Goal: Transaction & Acquisition: Book appointment/travel/reservation

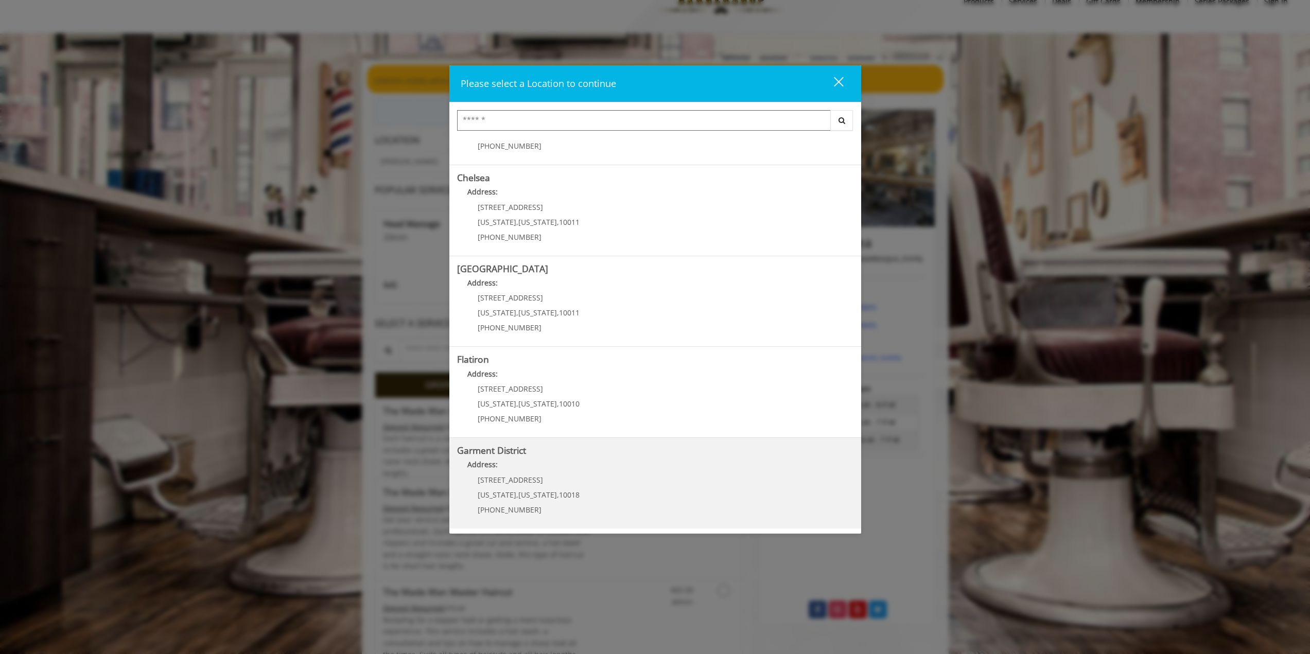
scroll to position [68, 0]
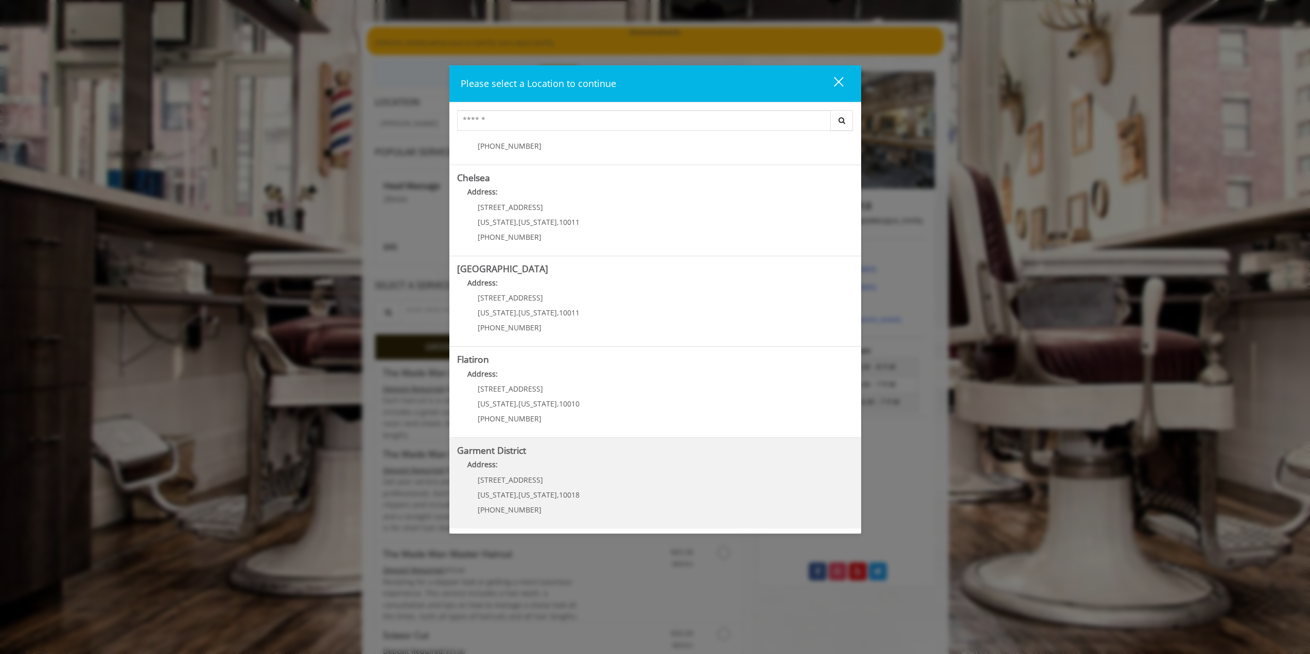
click at [619, 474] on District "Address:" at bounding box center [655, 467] width 396 height 16
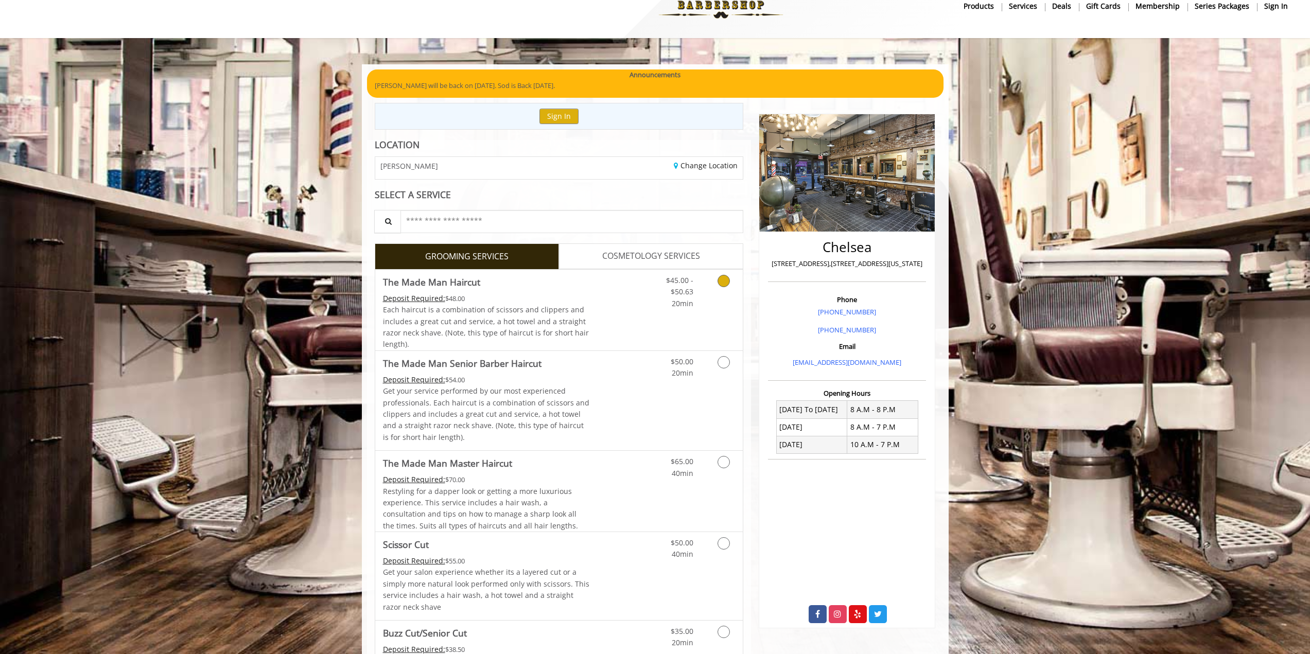
scroll to position [68, 0]
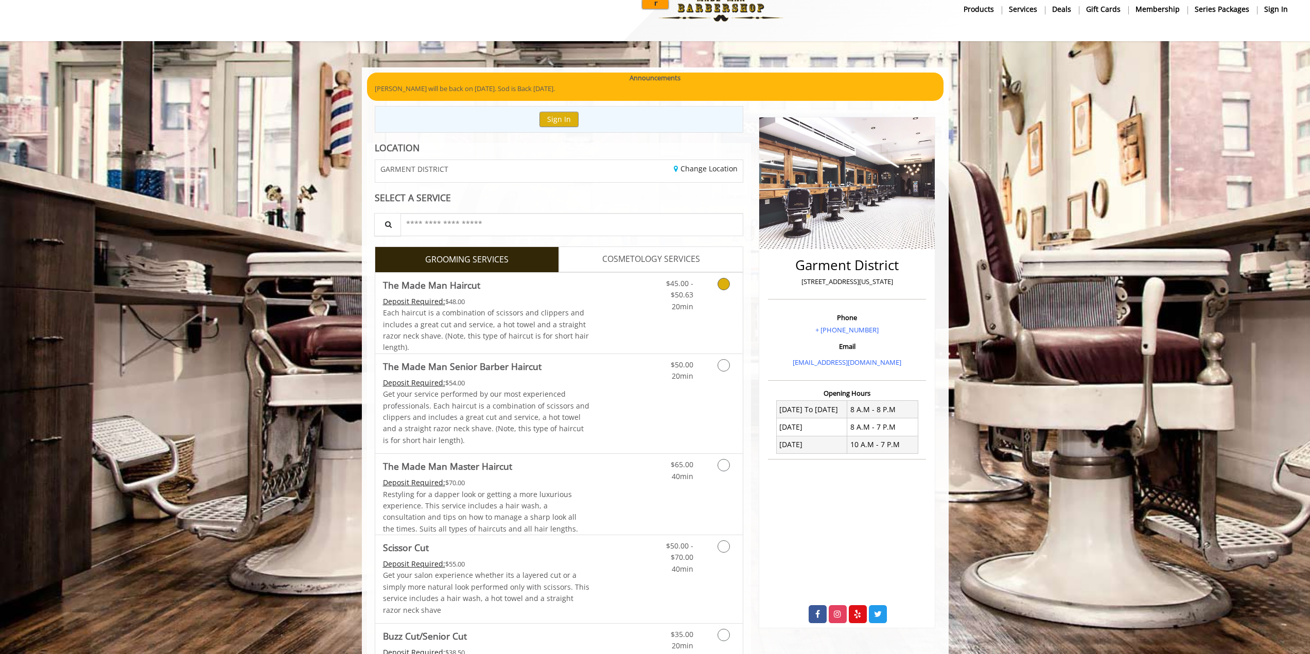
click at [668, 323] on div "$45.00 - $50.63 20min" at bounding box center [696, 313] width 92 height 81
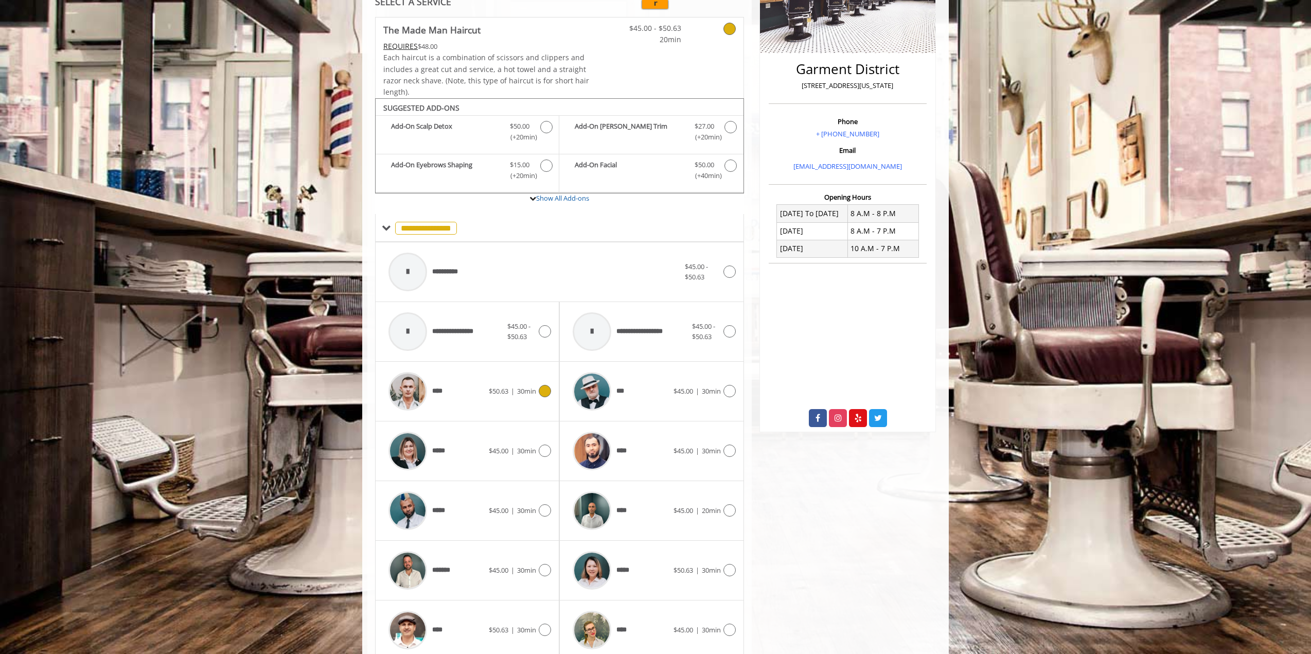
scroll to position [261, 0]
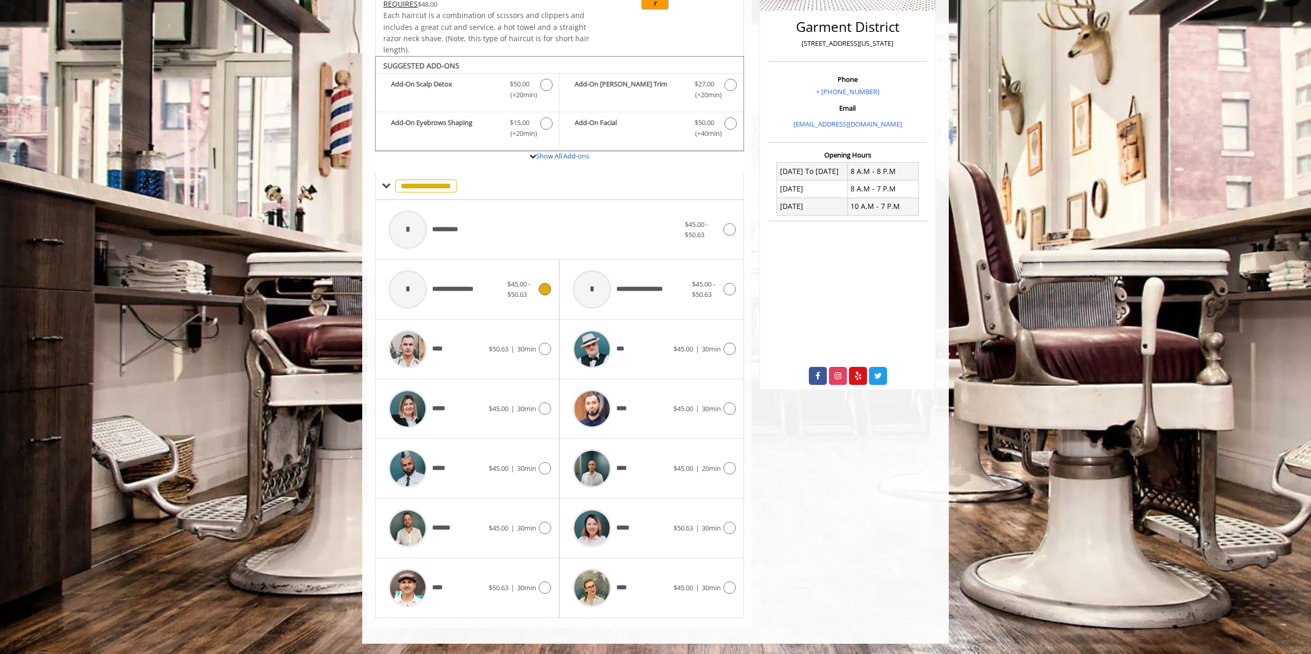
click at [491, 291] on div "**********" at bounding box center [445, 289] width 124 height 49
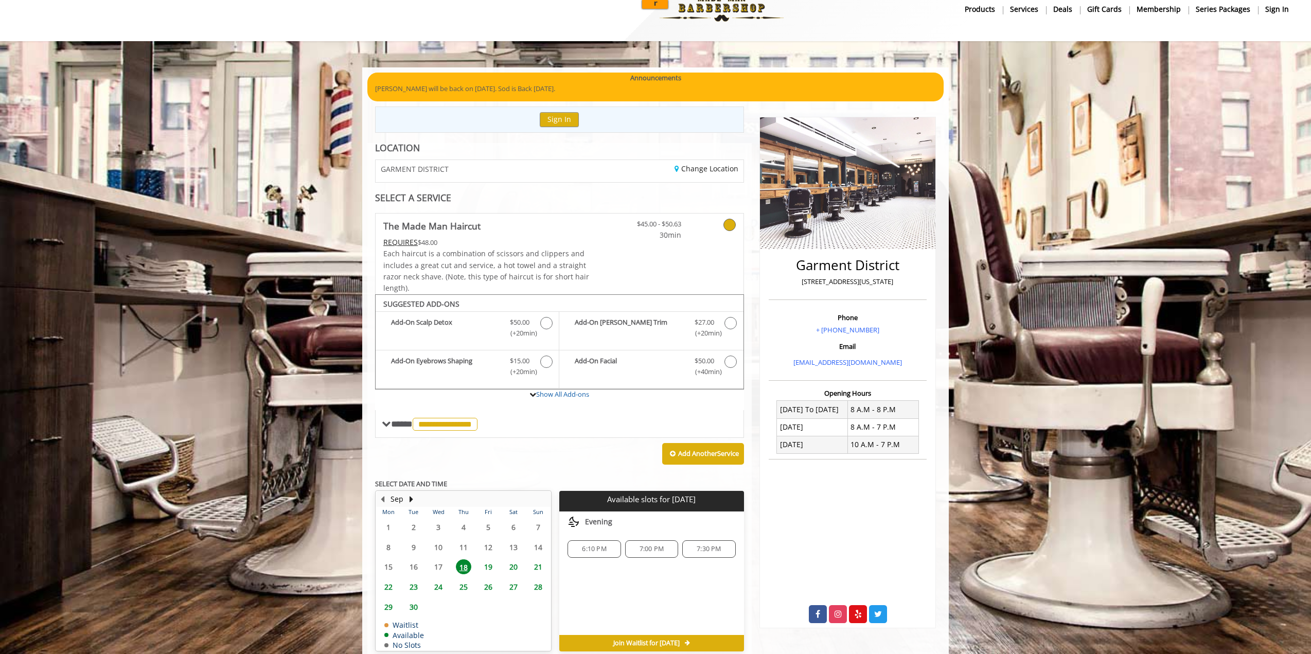
scroll to position [71, 0]
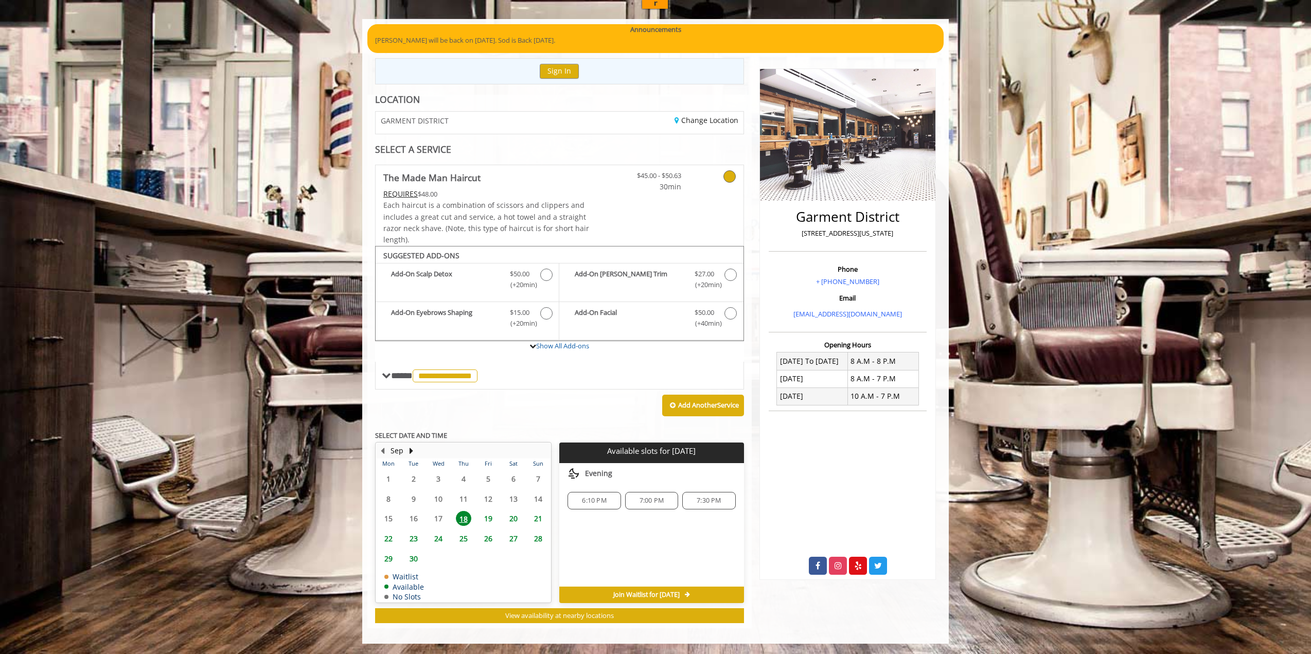
click at [589, 498] on span "6:10 PM" at bounding box center [594, 501] width 24 height 8
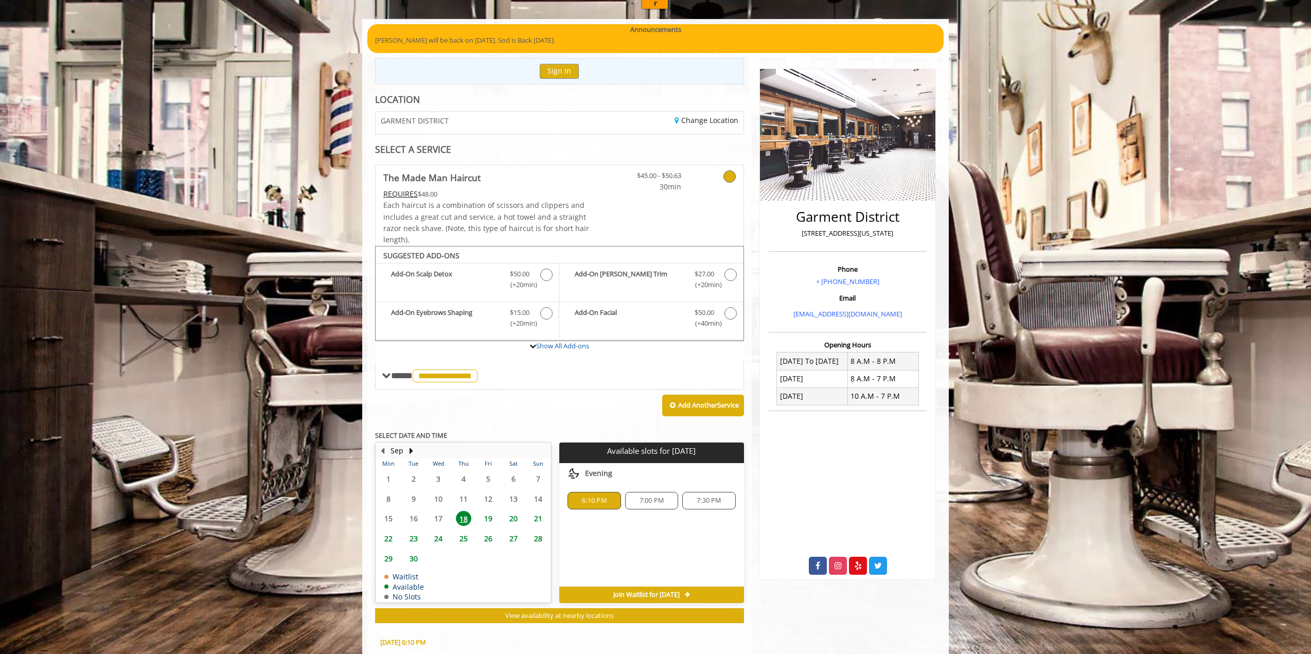
scroll to position [257, 0]
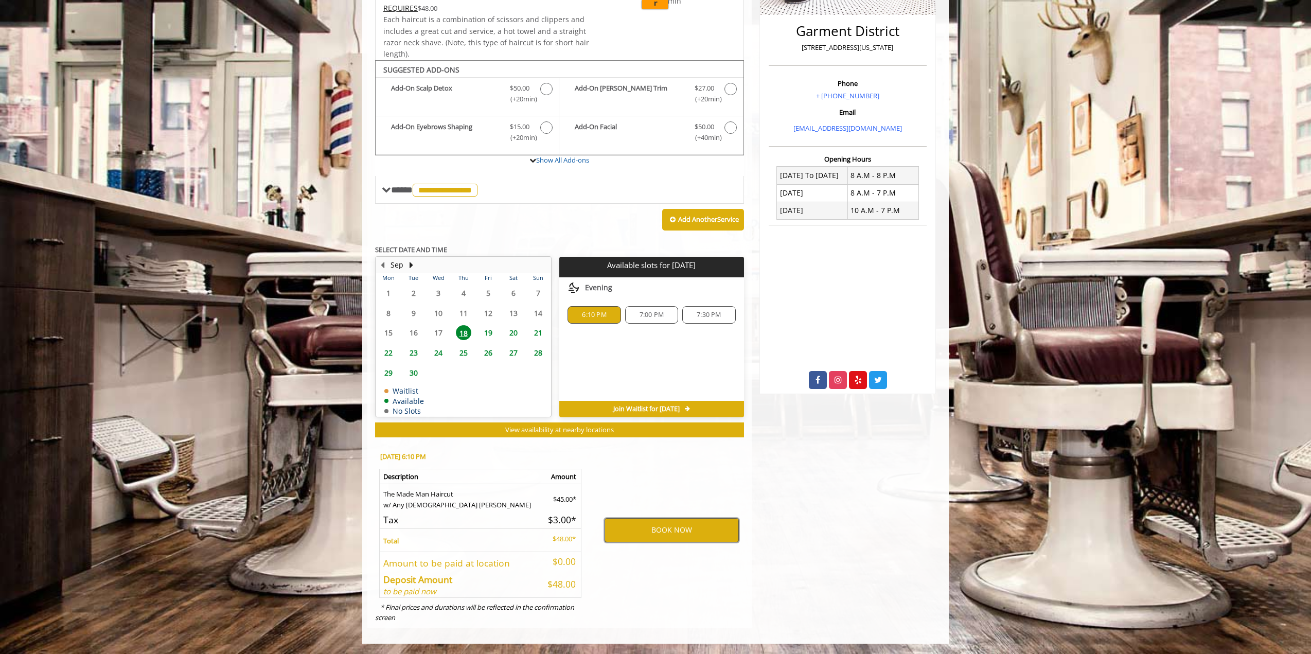
click at [693, 538] on button "BOOK NOW" at bounding box center [672, 530] width 134 height 24
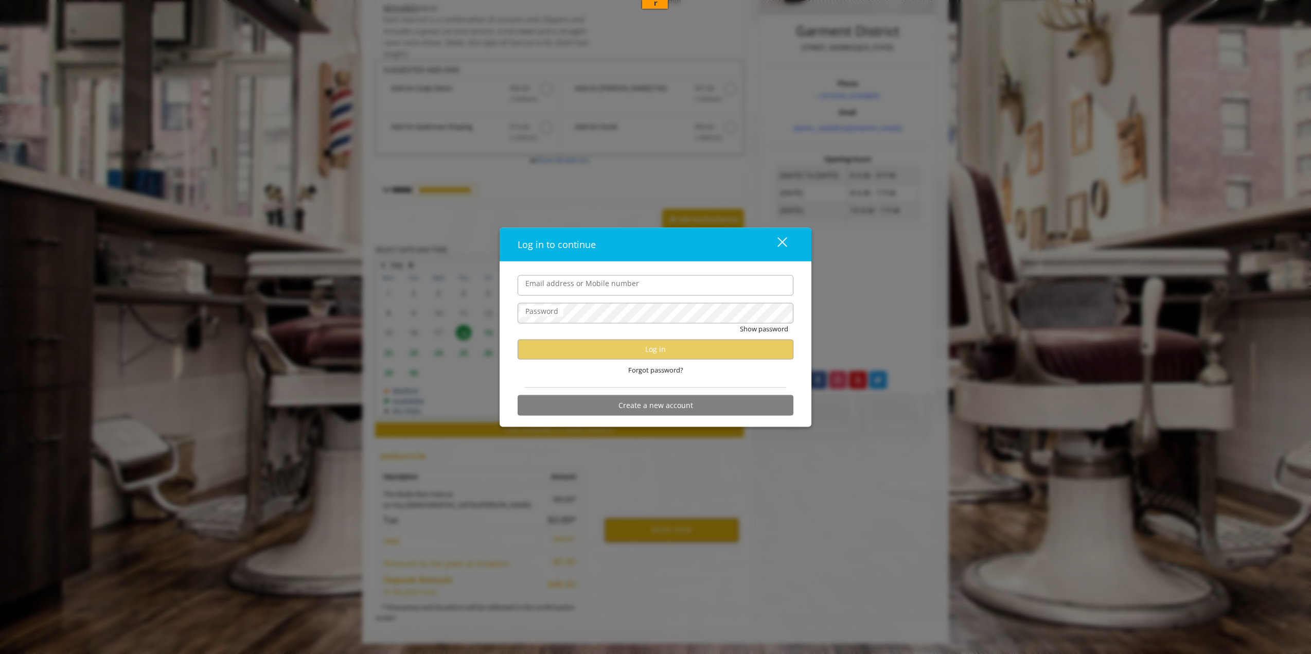
type input "**********"
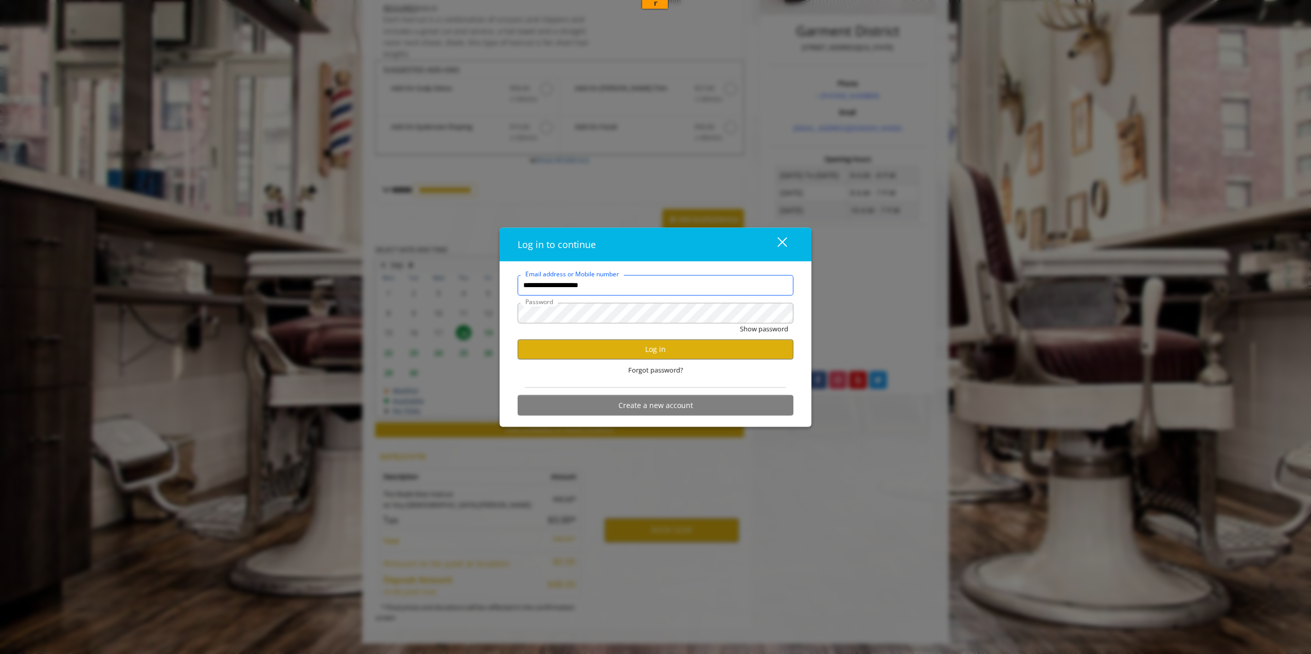
scroll to position [0, 0]
click at [732, 348] on button "Log in" at bounding box center [656, 349] width 276 height 20
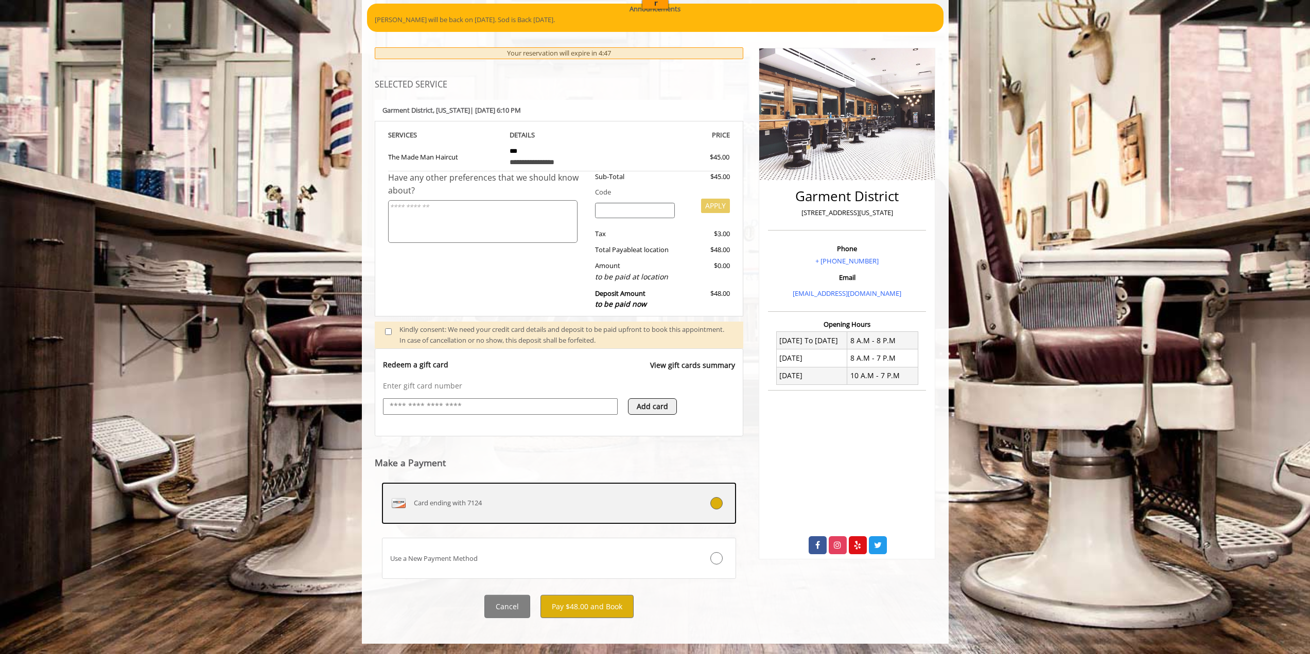
click at [561, 513] on label "Card ending with 7124" at bounding box center [559, 503] width 355 height 41
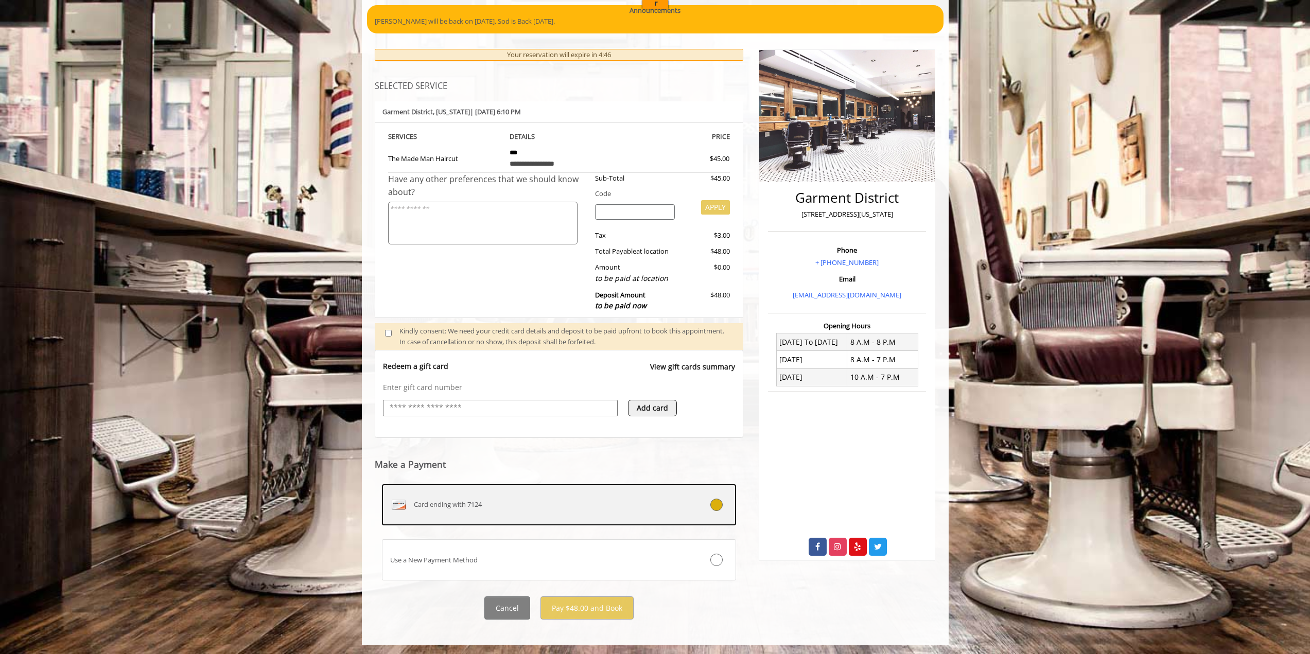
scroll to position [92, 0]
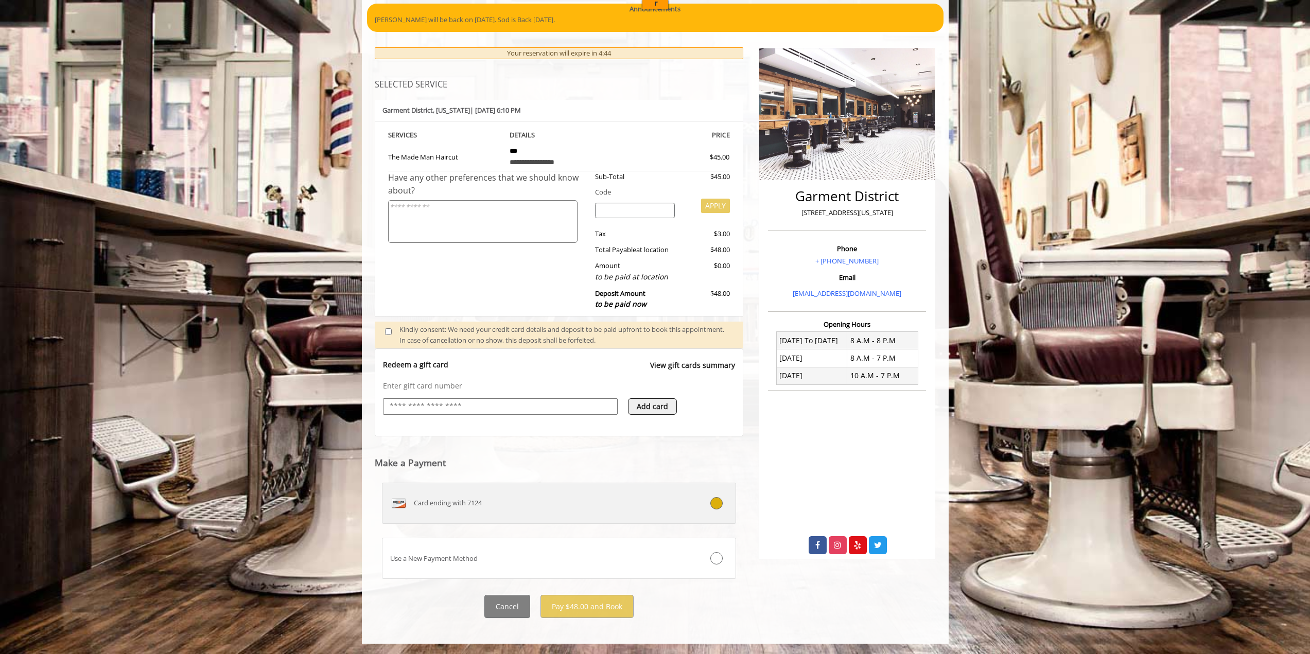
click at [665, 521] on label "Card ending with 7124" at bounding box center [559, 503] width 355 height 41
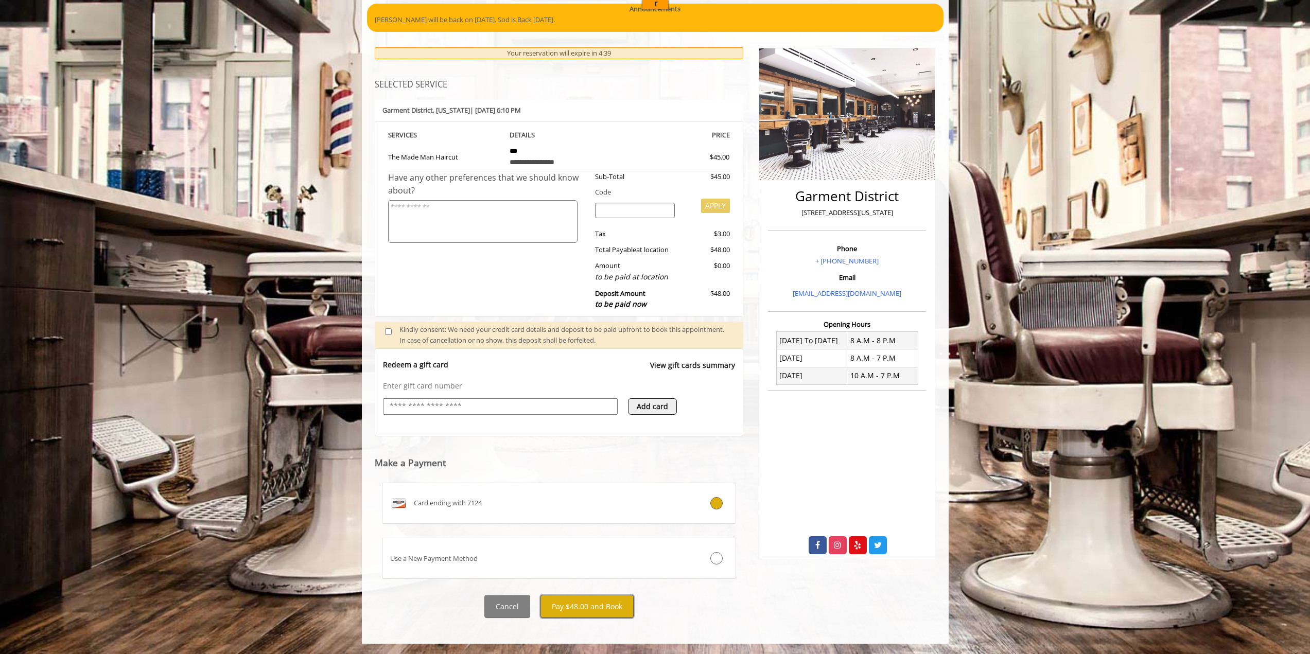
click at [624, 609] on button "Pay $48.00 and Book" at bounding box center [586, 606] width 93 height 23
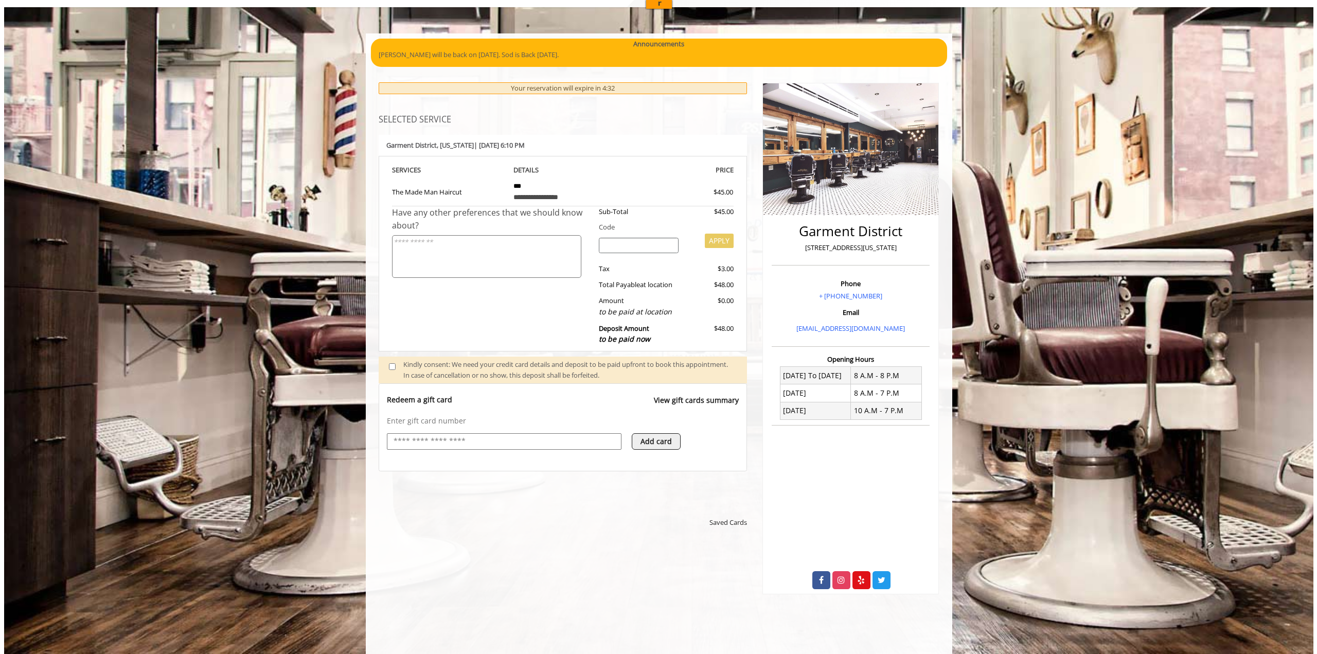
scroll to position [0, 0]
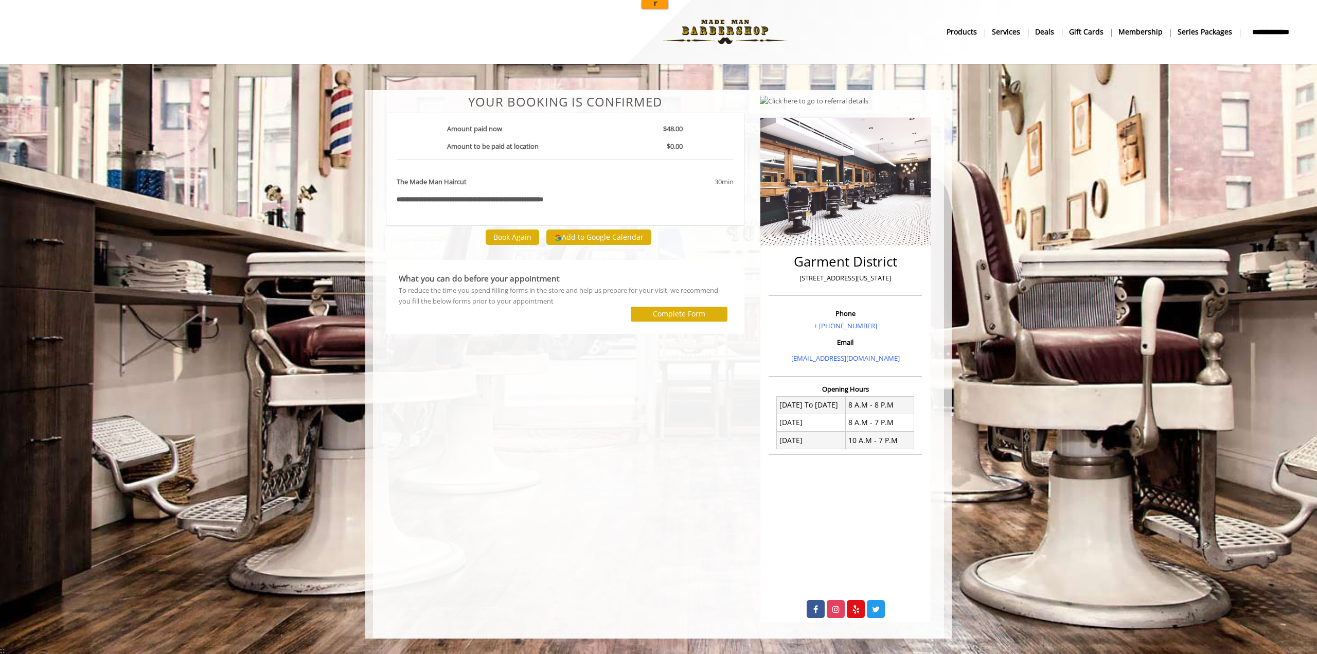
drag, startPoint x: 598, startPoint y: 232, endPoint x: 523, endPoint y: 369, distance: 156.6
click at [523, 369] on div "**********" at bounding box center [565, 359] width 374 height 528
drag, startPoint x: 626, startPoint y: 239, endPoint x: 664, endPoint y: 209, distance: 48.5
